Goal: Information Seeking & Learning: Learn about a topic

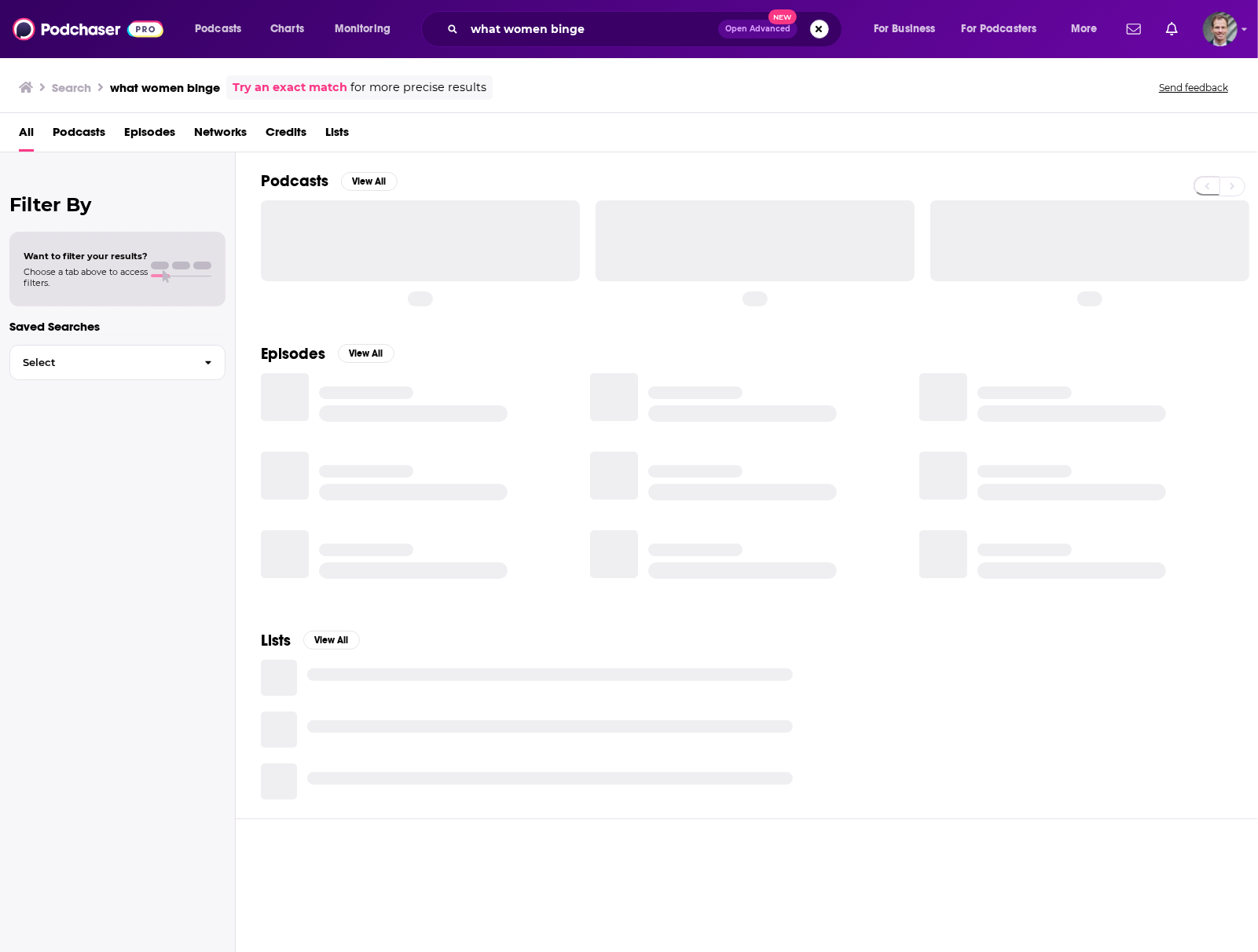
click at [820, 29] on button "Search podcasts, credits, & more..." at bounding box center [820, 30] width 19 height 19
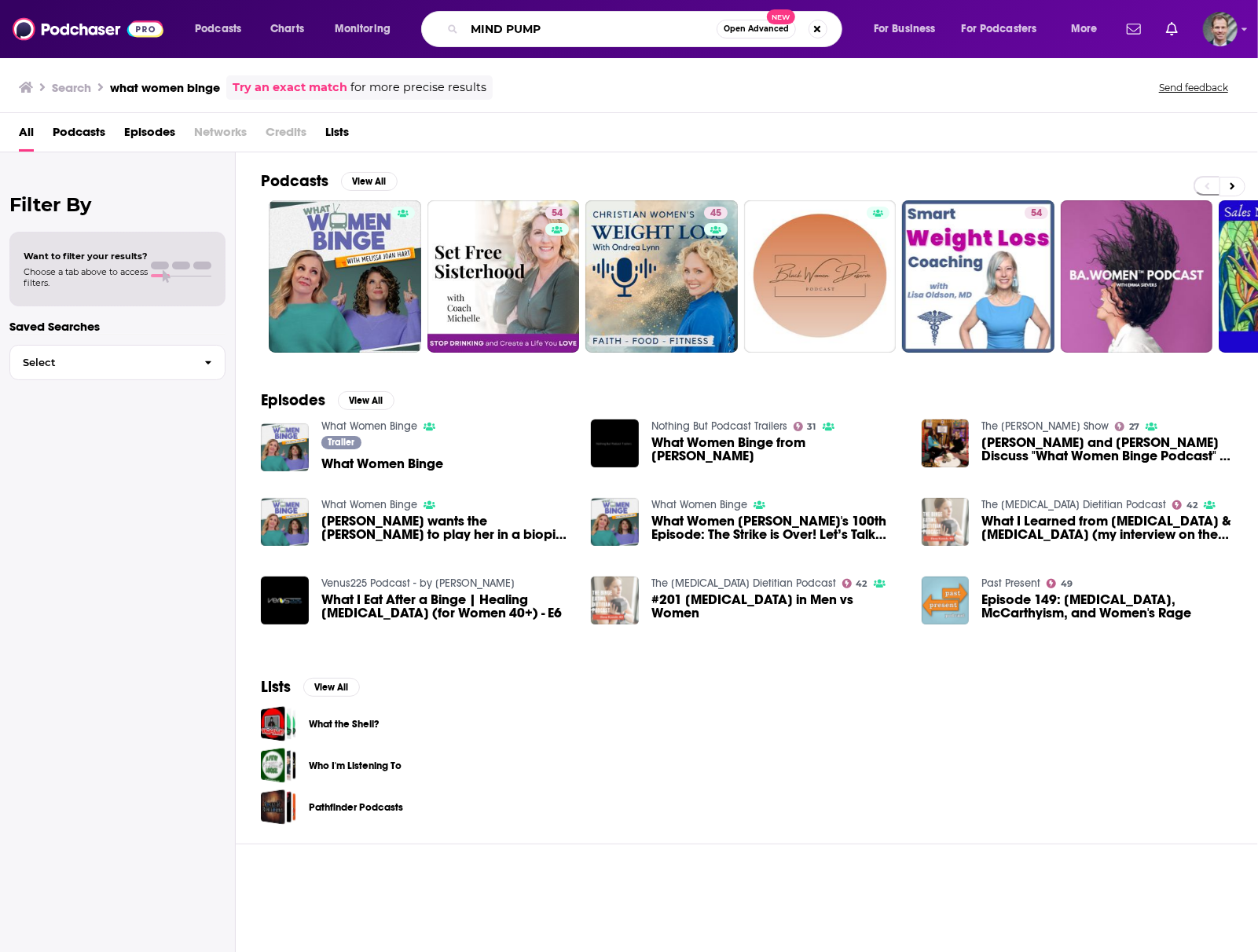
type input "MIND PUMP"
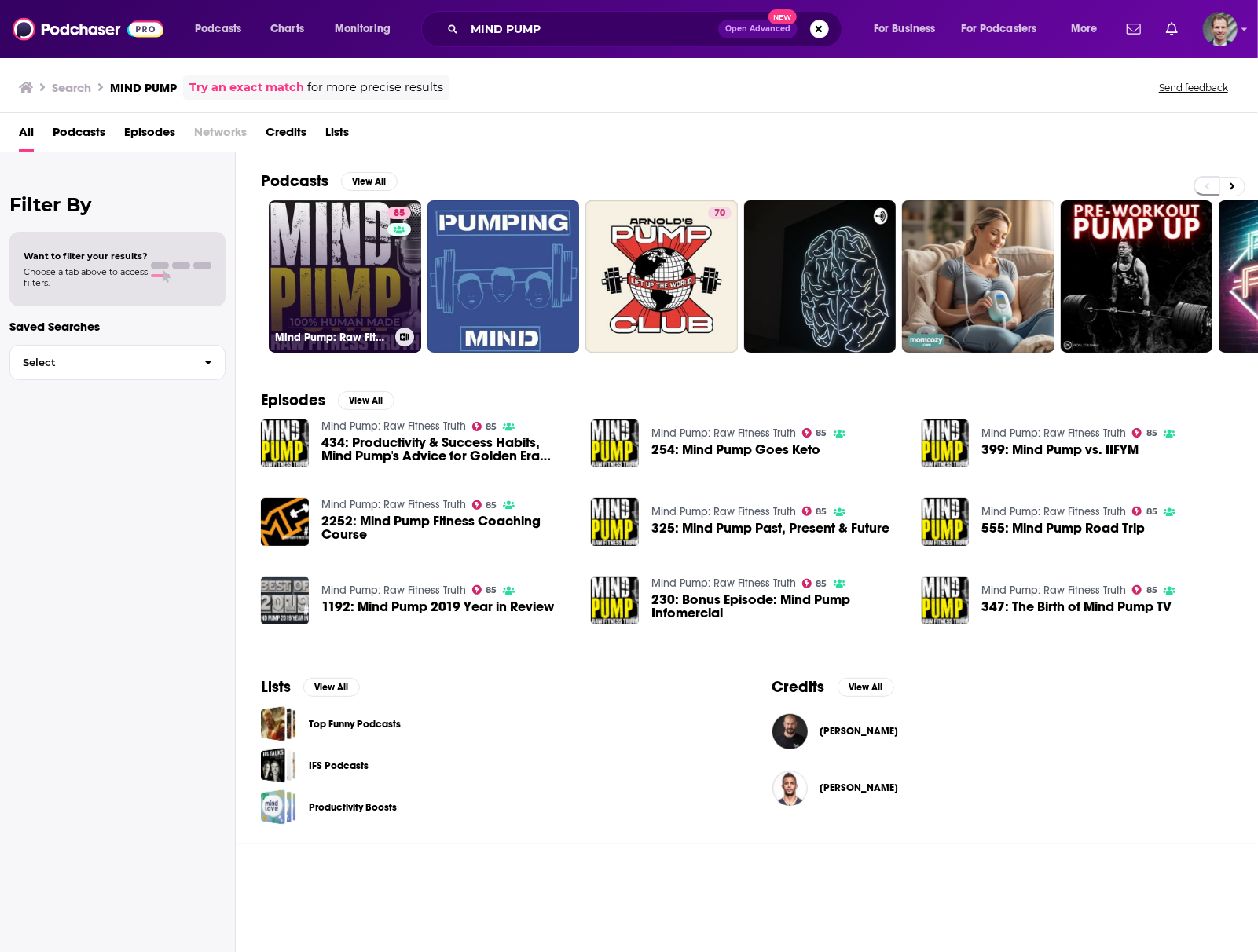
click at [315, 289] on link "85 Mind Pump: Raw Fitness Truth" at bounding box center [344, 276] width 152 height 152
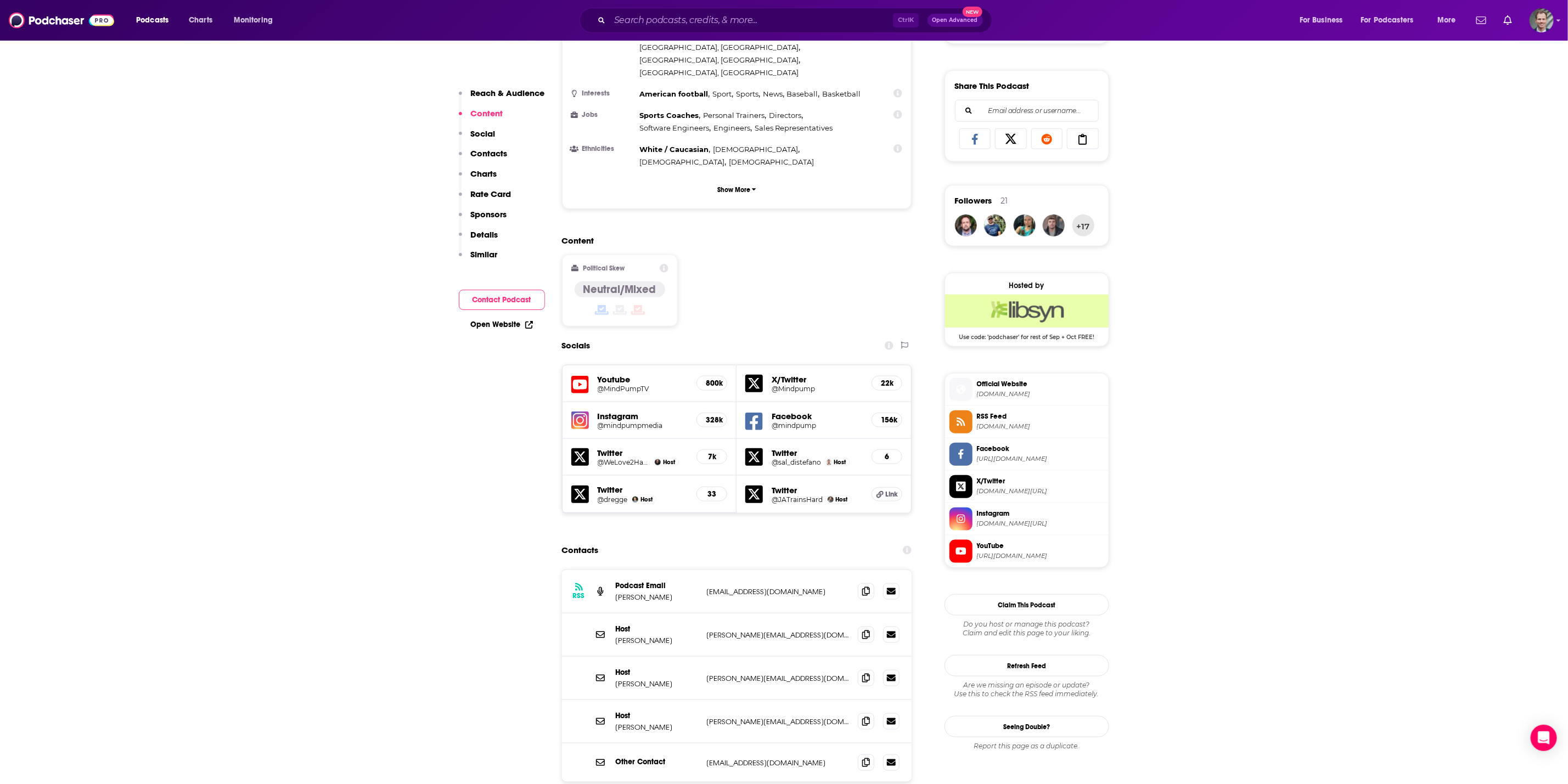
scroll to position [741, 0]
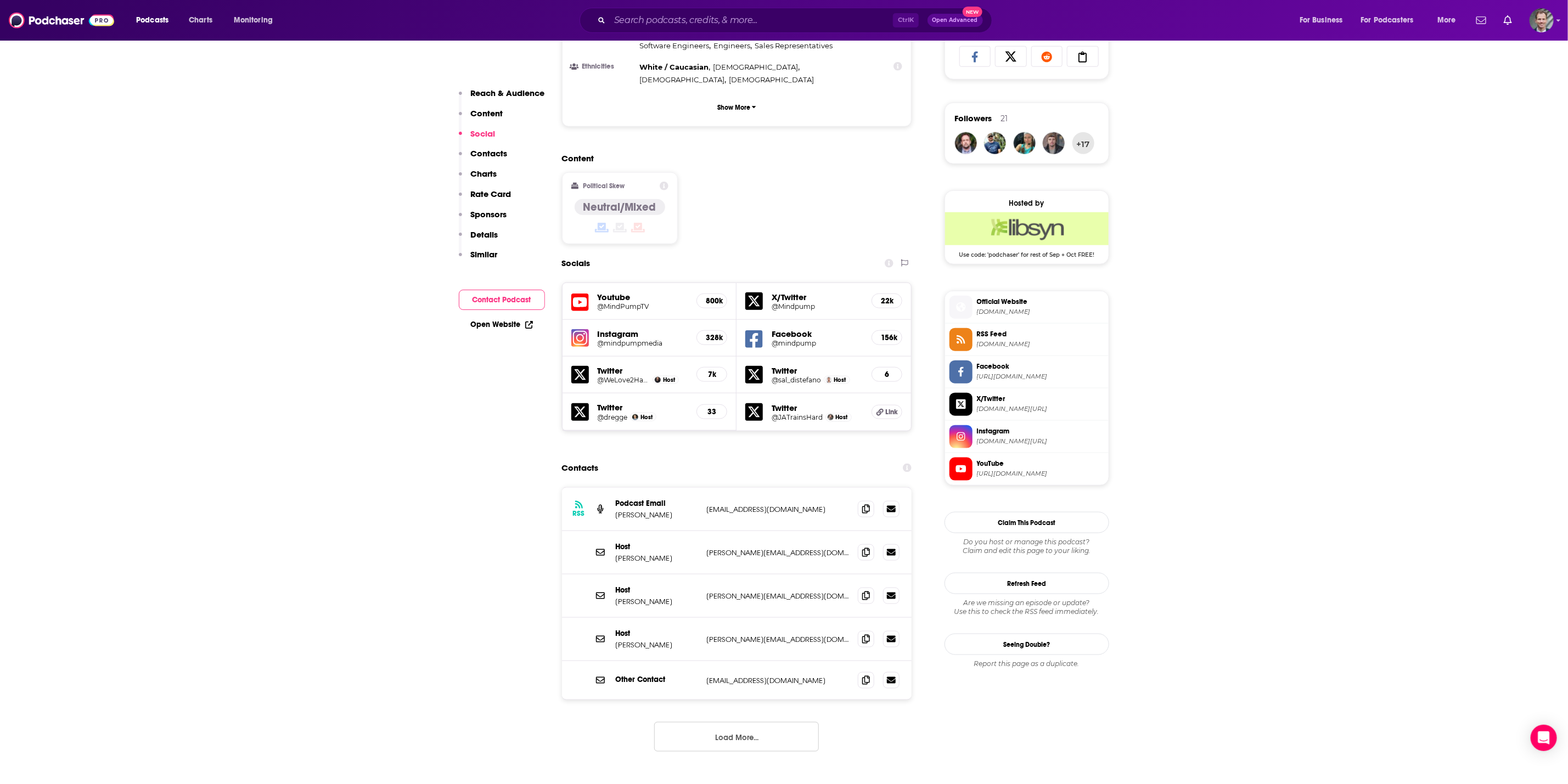
click at [700, 665] on button "Load More..." at bounding box center [737, 737] width 164 height 30
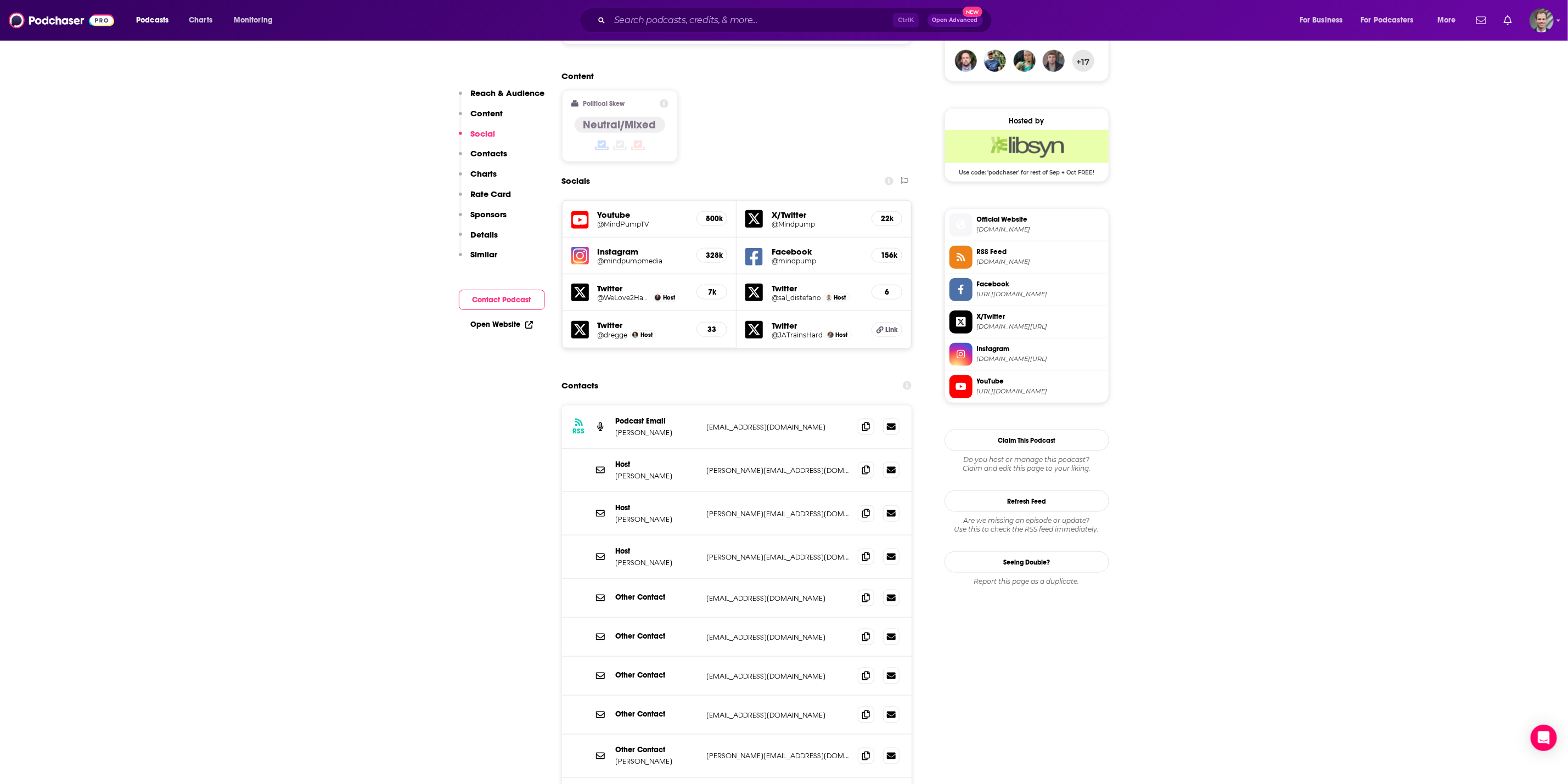
scroll to position [906, 0]
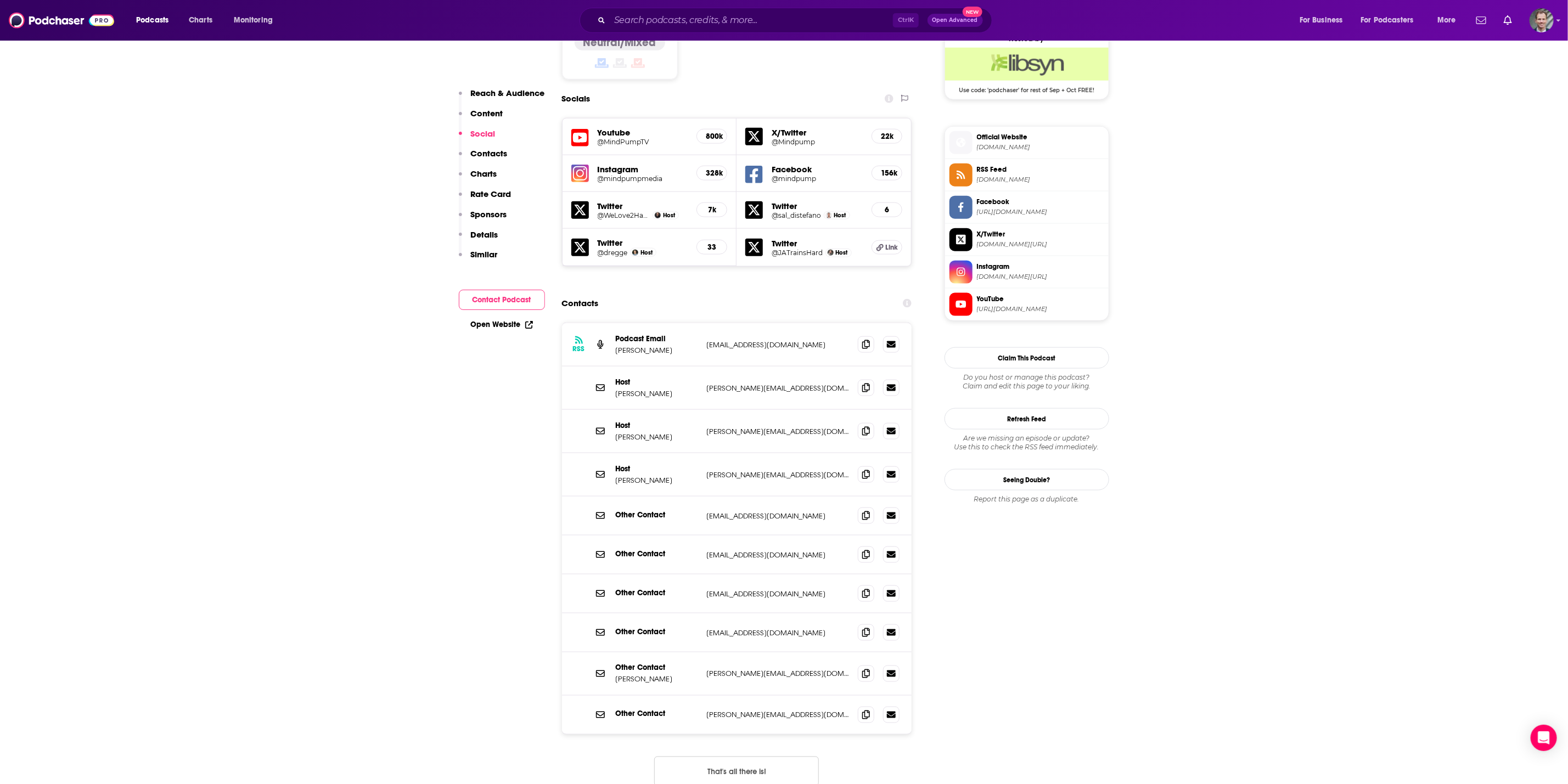
drag, startPoint x: 1437, startPoint y: 422, endPoint x: 1505, endPoint y: 427, distance: 68.2
